Goal: Information Seeking & Learning: Learn about a topic

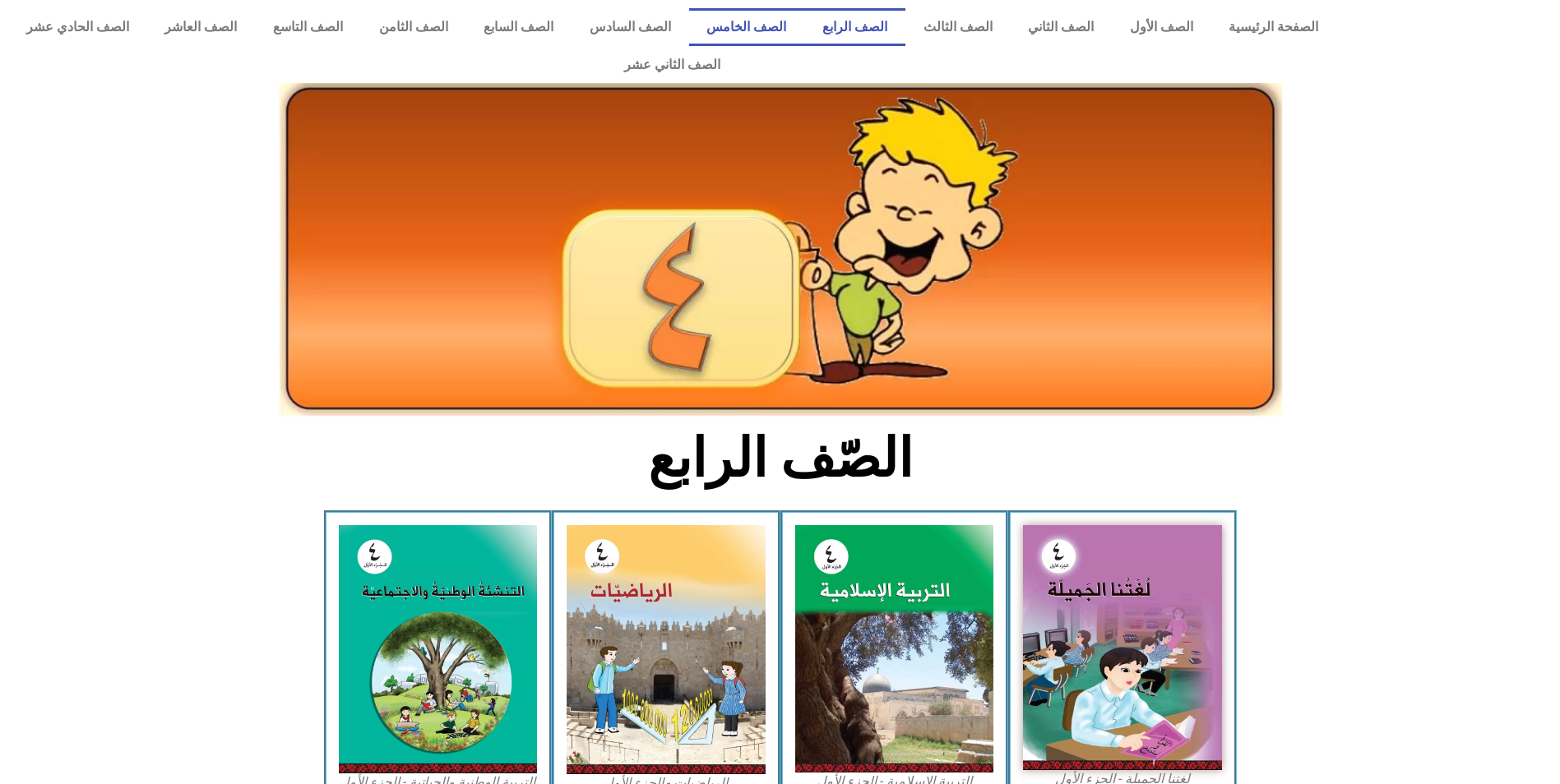
click at [767, 26] on link "الصف الخامس" at bounding box center [747, 28] width 116 height 38
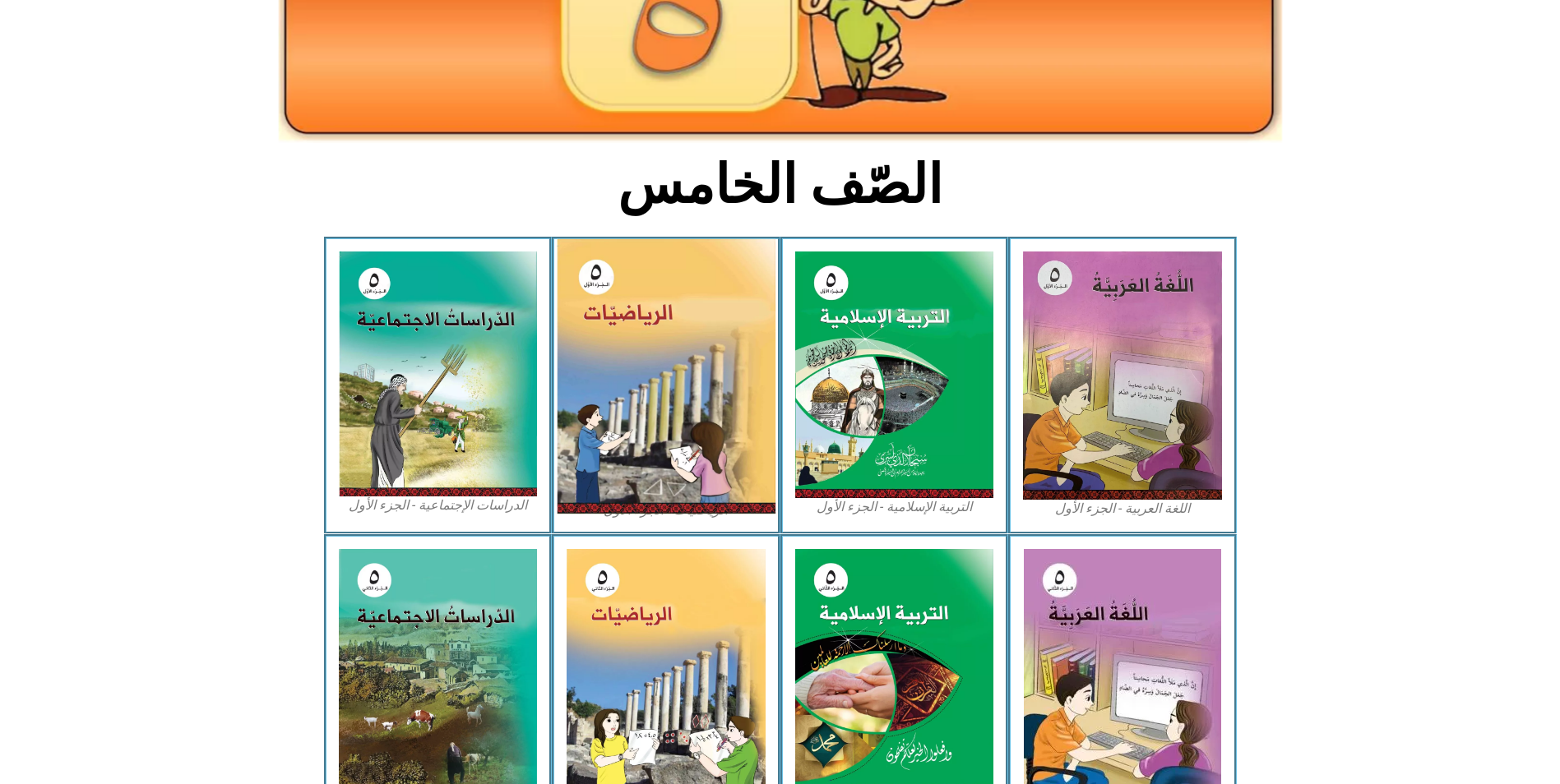
scroll to position [329, 0]
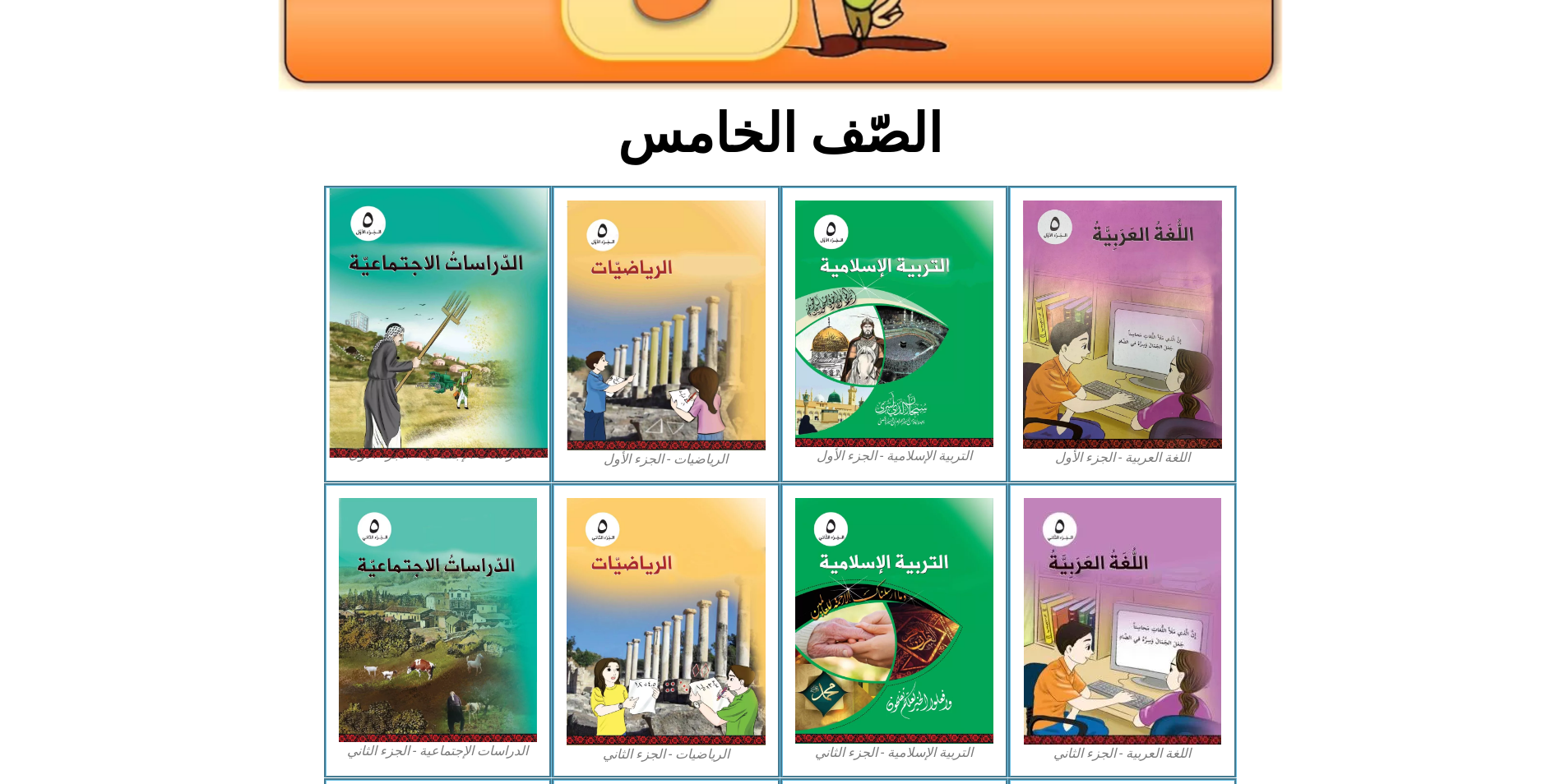
click at [417, 290] on img at bounding box center [438, 324] width 218 height 270
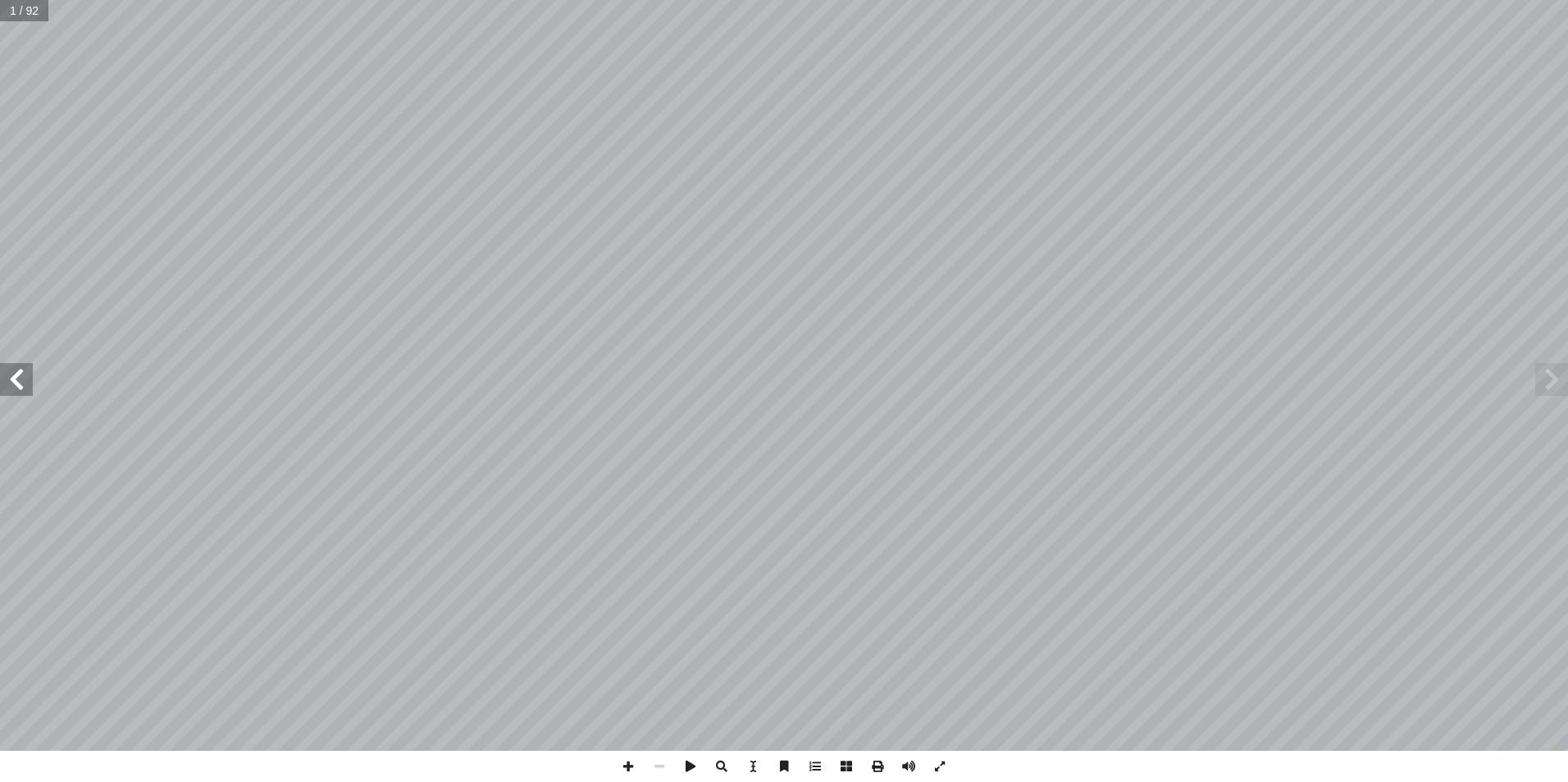
click at [20, 384] on span at bounding box center [16, 380] width 32 height 32
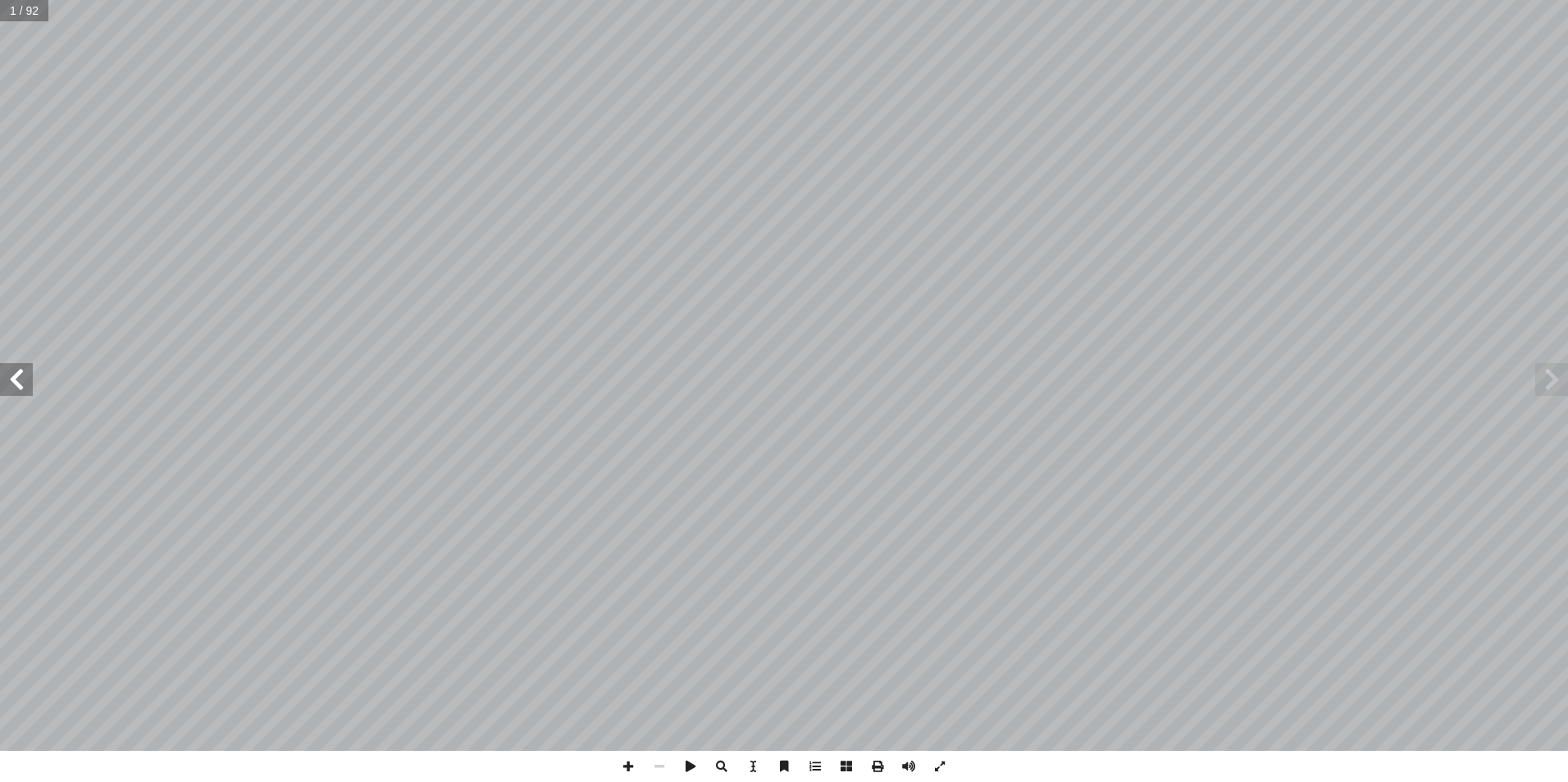
click at [20, 384] on span at bounding box center [16, 380] width 32 height 32
click at [26, 381] on span at bounding box center [16, 380] width 32 height 32
click at [29, 378] on span at bounding box center [16, 380] width 32 height 32
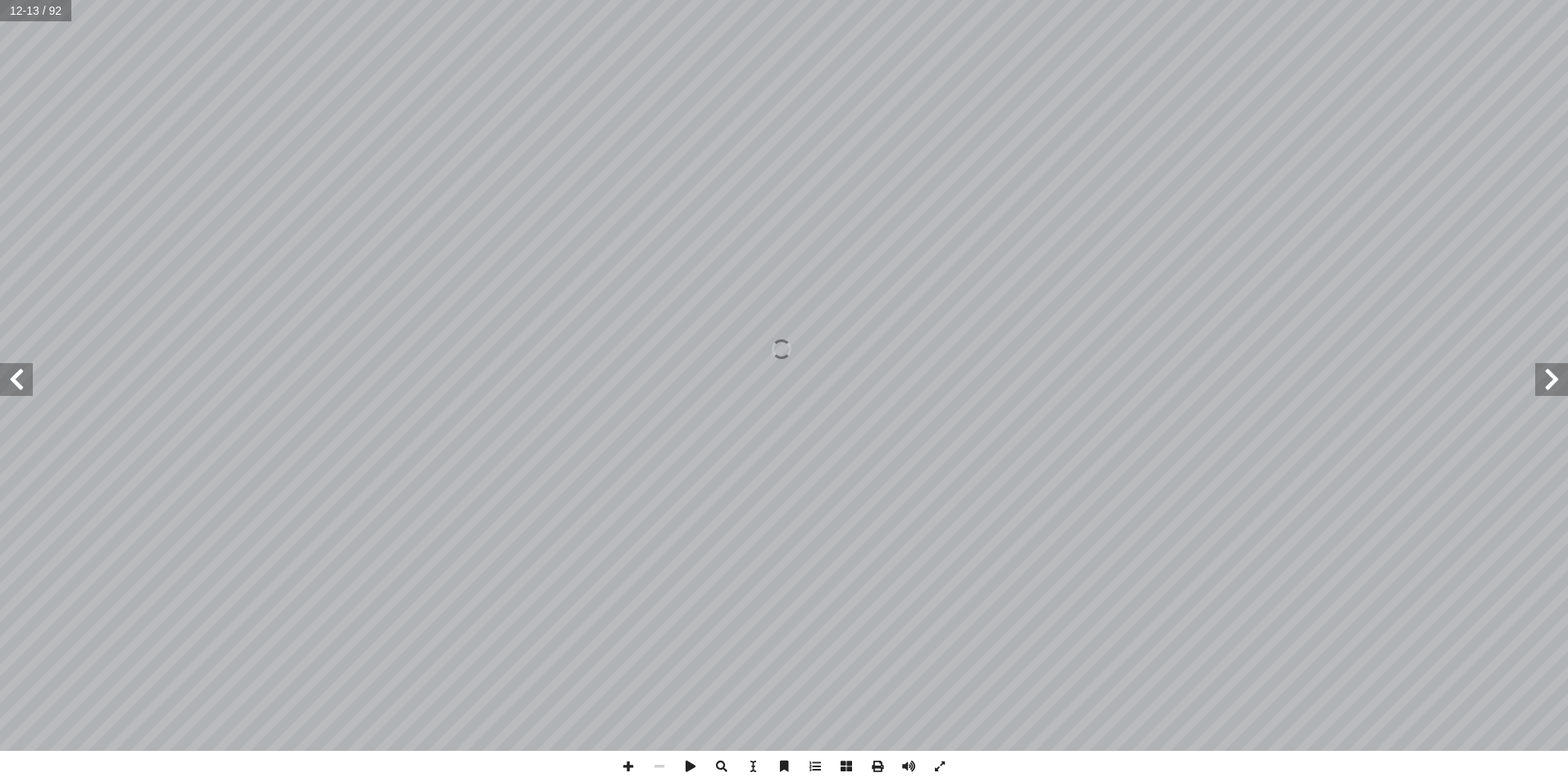
click at [29, 378] on span at bounding box center [16, 380] width 32 height 32
click at [1550, 389] on span at bounding box center [1552, 380] width 32 height 32
click at [17, 381] on span at bounding box center [16, 380] width 32 height 32
